Goal: Transaction & Acquisition: Book appointment/travel/reservation

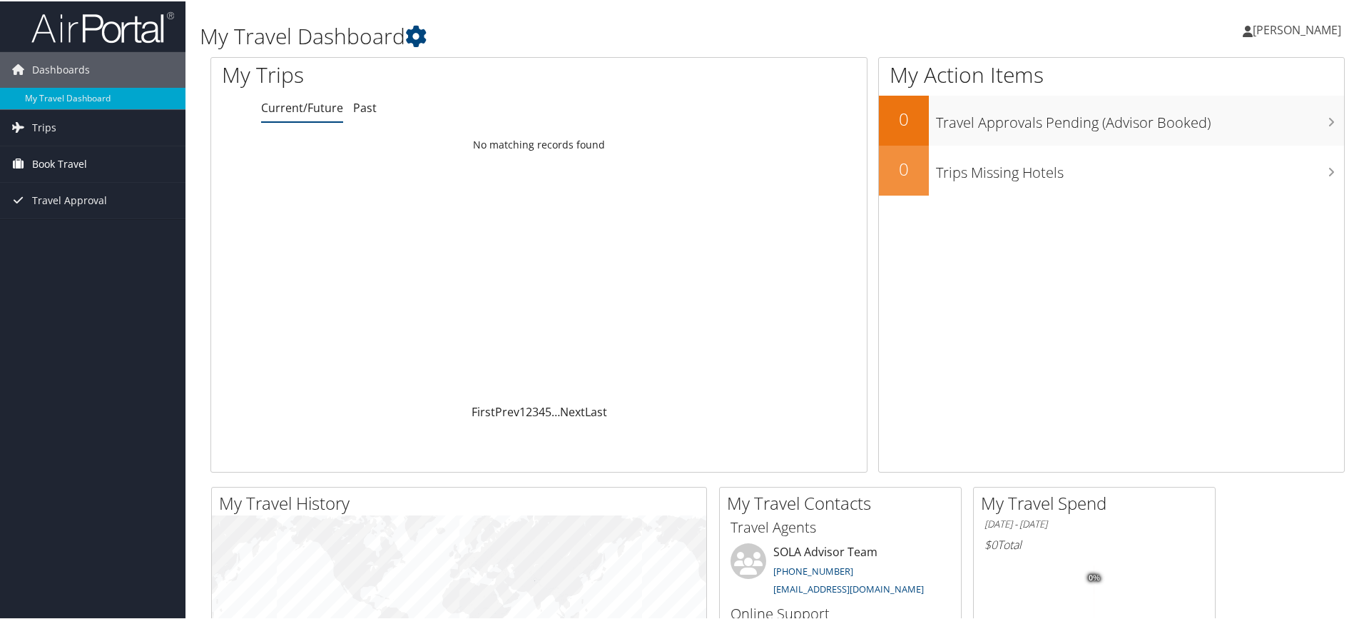
click at [54, 168] on span "Book Travel" at bounding box center [59, 163] width 55 height 36
click at [71, 219] on link "Book/Manage Online Trips" at bounding box center [93, 212] width 186 height 21
